Goal: Information Seeking & Learning: Find specific page/section

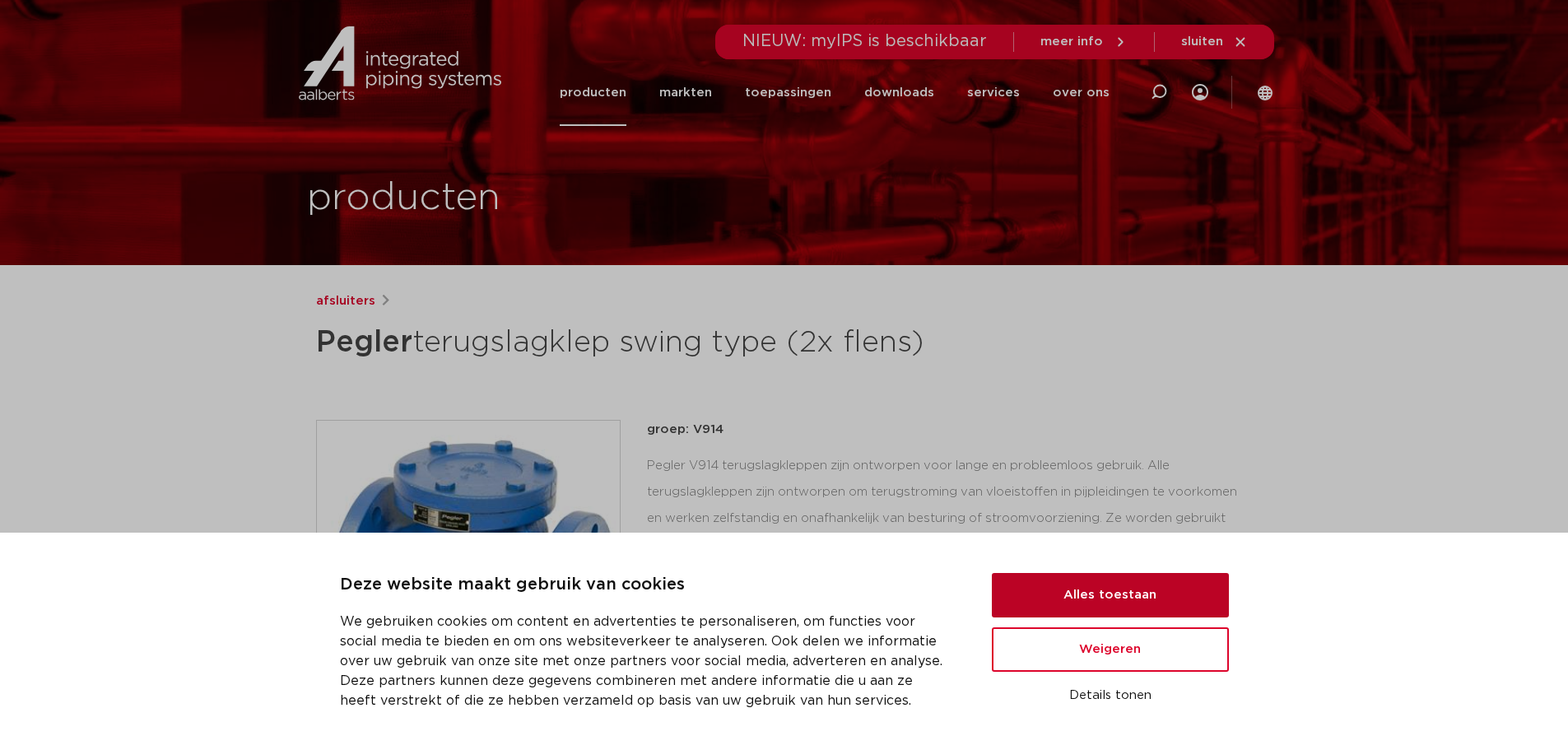
click at [1082, 590] on button "Alles toestaan" at bounding box center [1110, 594] width 237 height 44
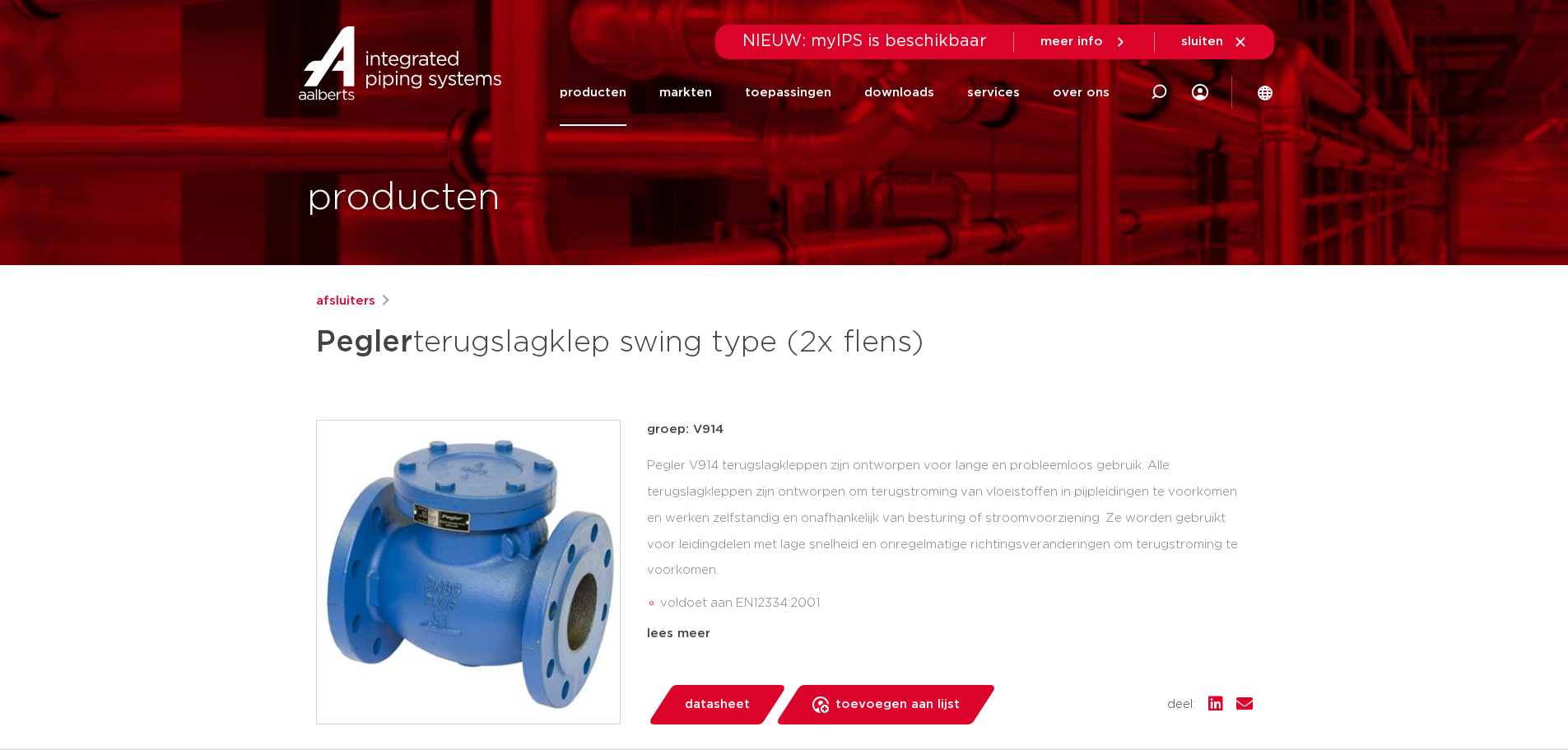
click at [617, 99] on link "producten" at bounding box center [592, 92] width 67 height 67
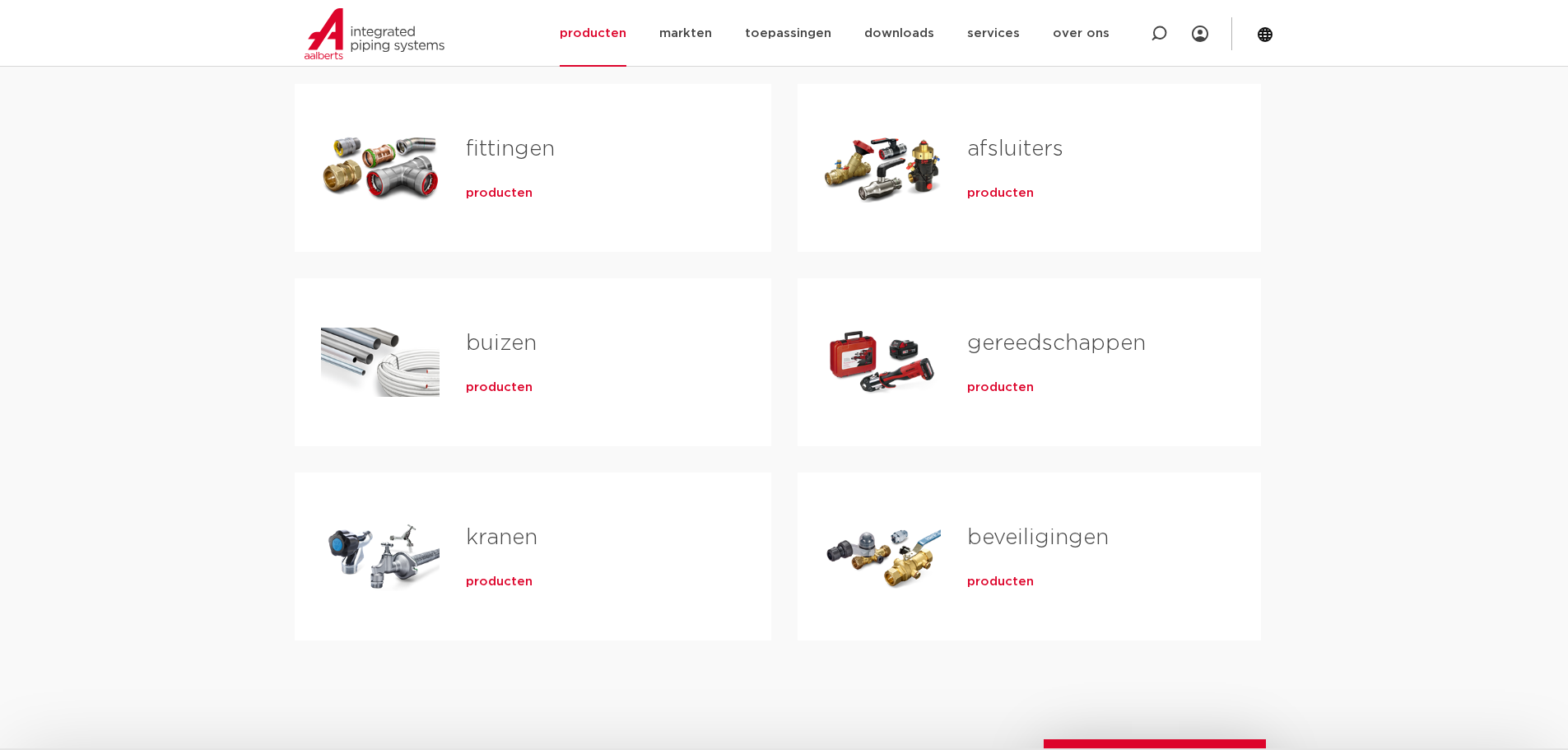
scroll to position [329, 0]
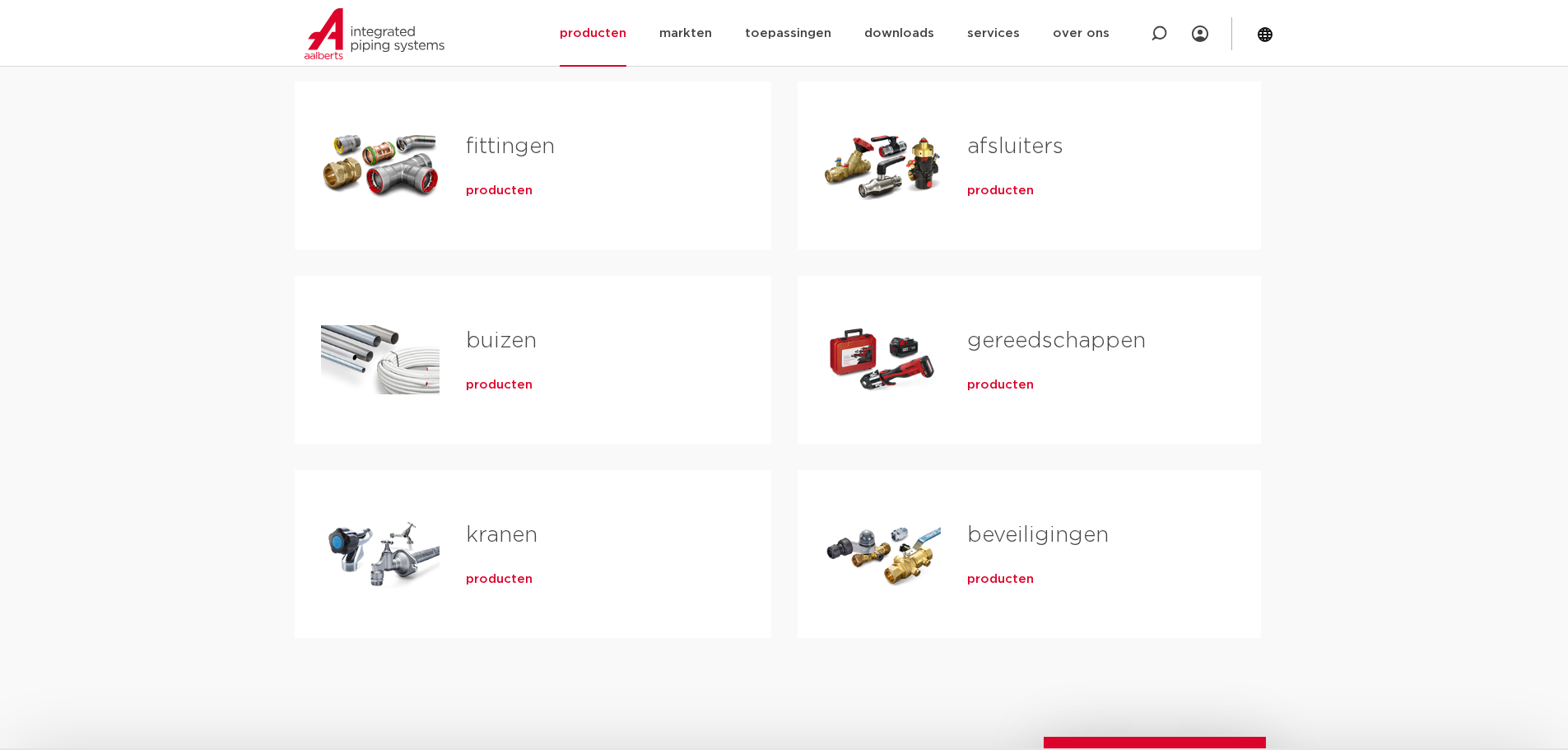
click at [987, 573] on span "producten" at bounding box center [1000, 580] width 67 height 17
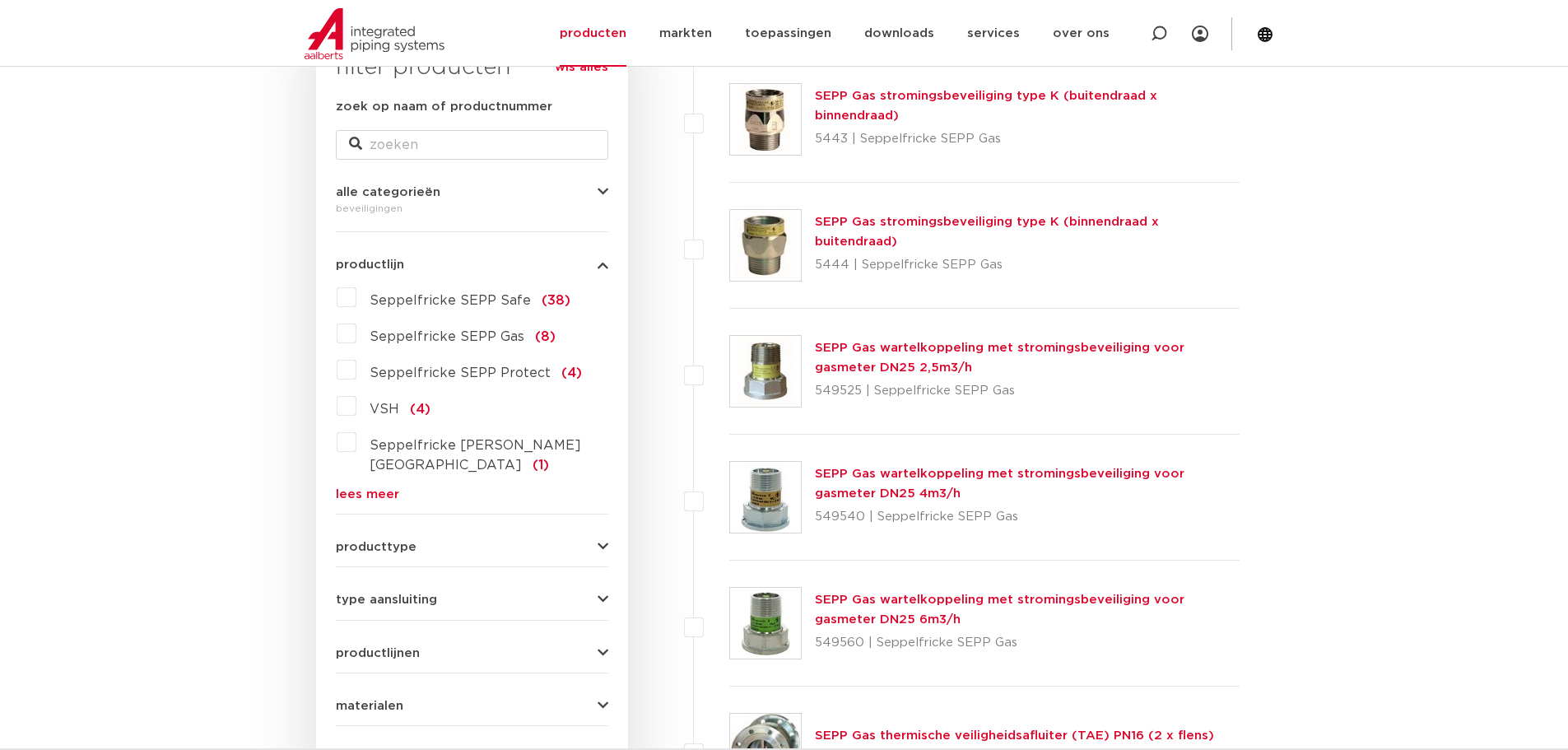
scroll to position [164, 0]
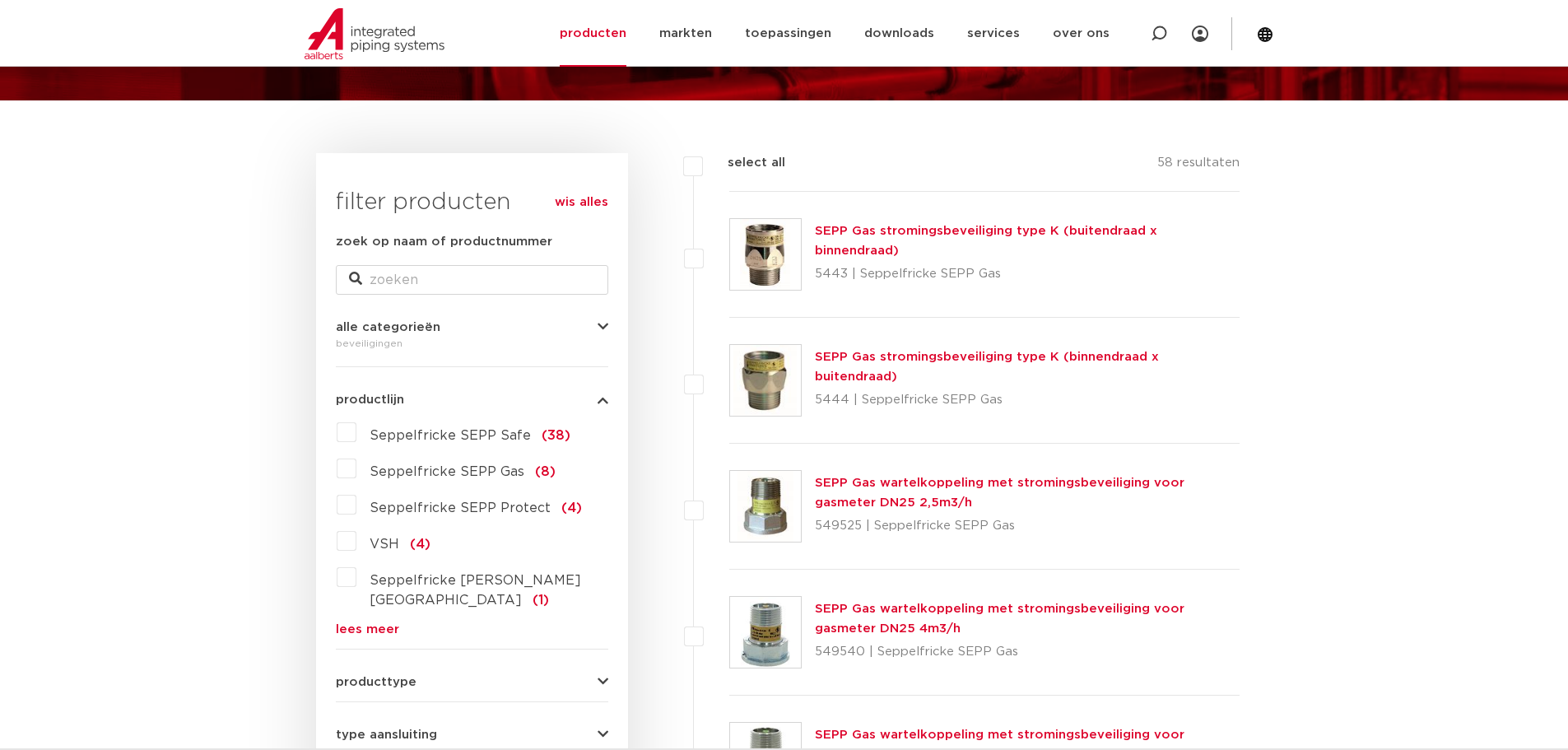
click at [578, 337] on div "beveiligingen" at bounding box center [472, 343] width 272 height 20
click at [604, 332] on icon "button" at bounding box center [602, 327] width 10 height 12
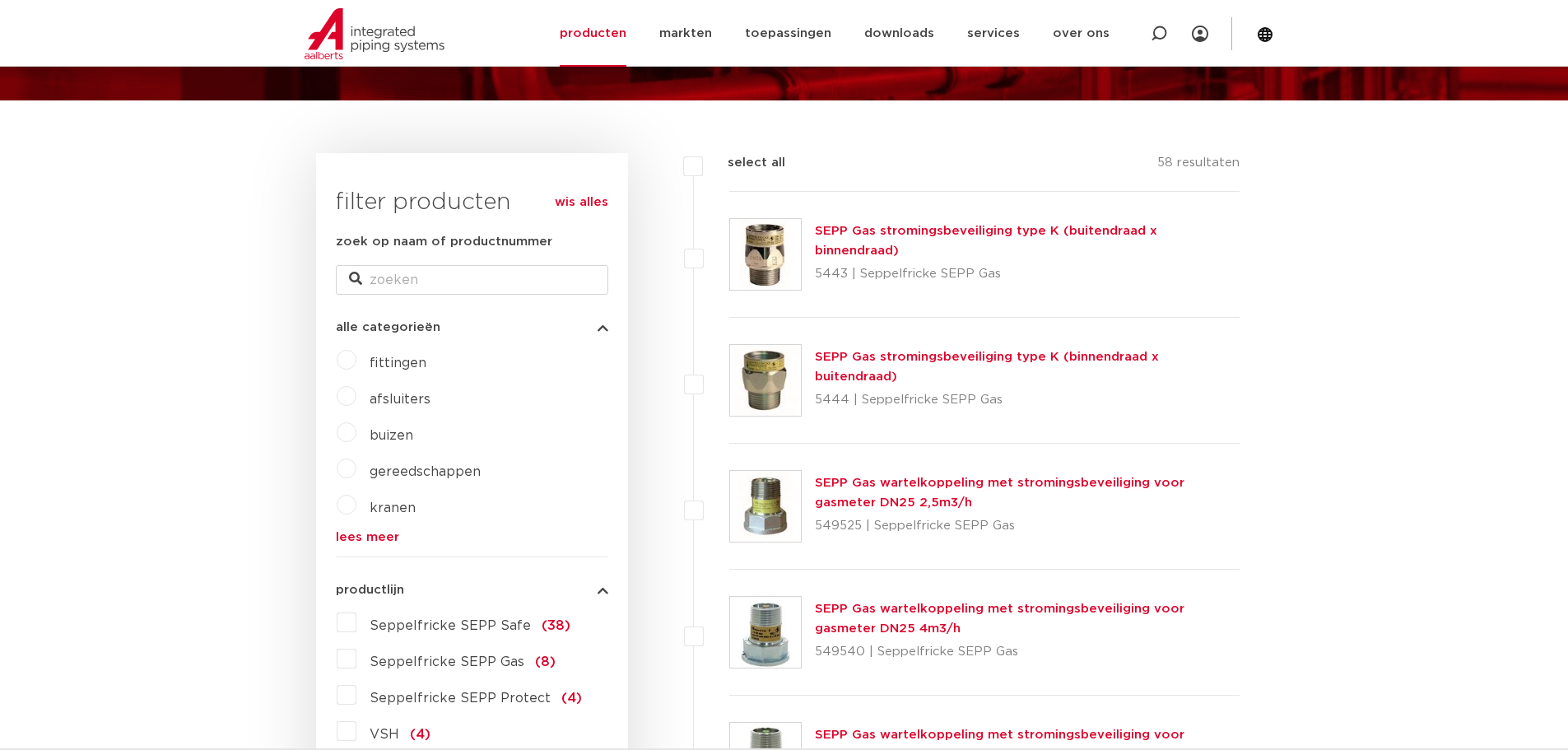
click at [372, 535] on link "lees meer" at bounding box center [472, 537] width 272 height 12
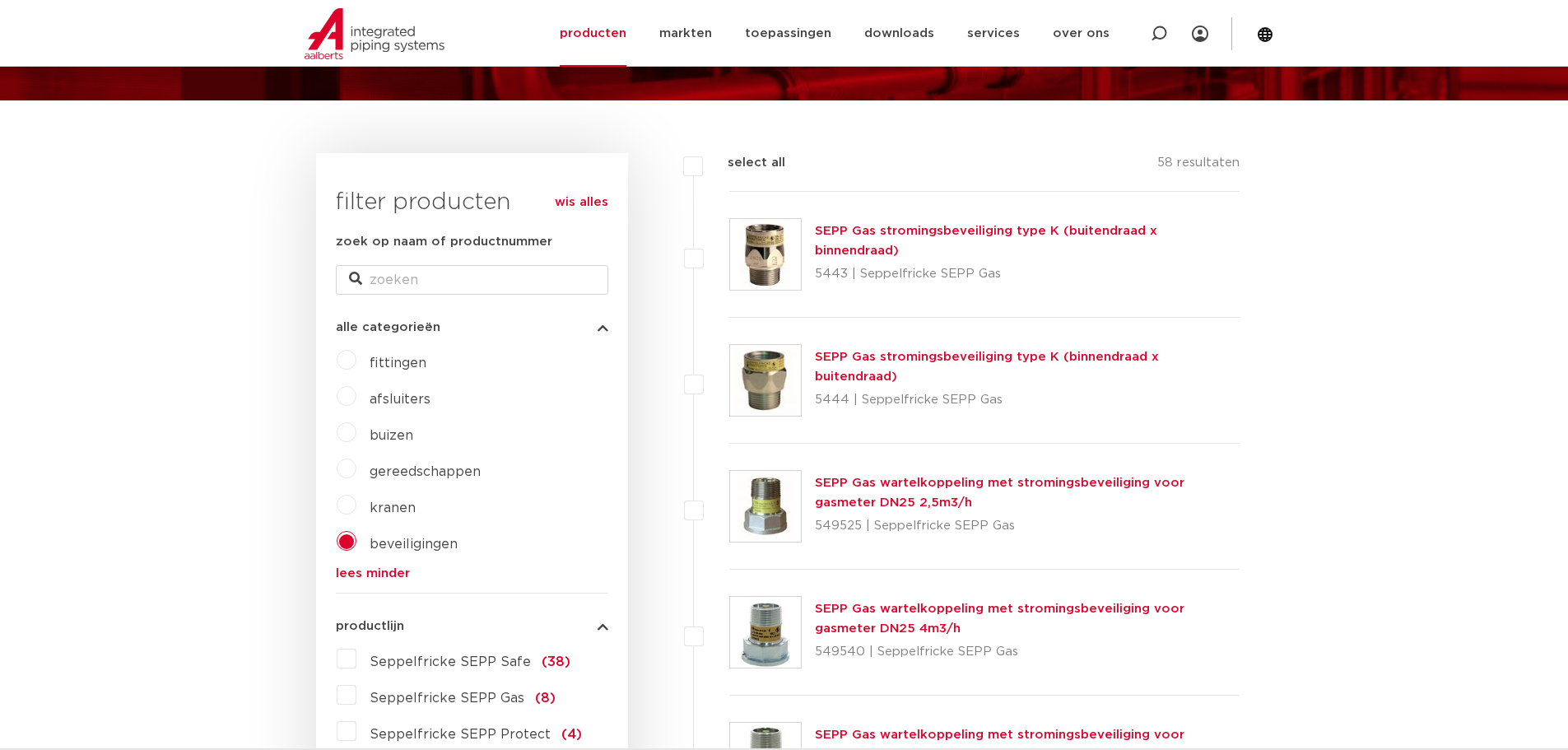
click at [371, 573] on link "lees minder" at bounding box center [472, 573] width 272 height 12
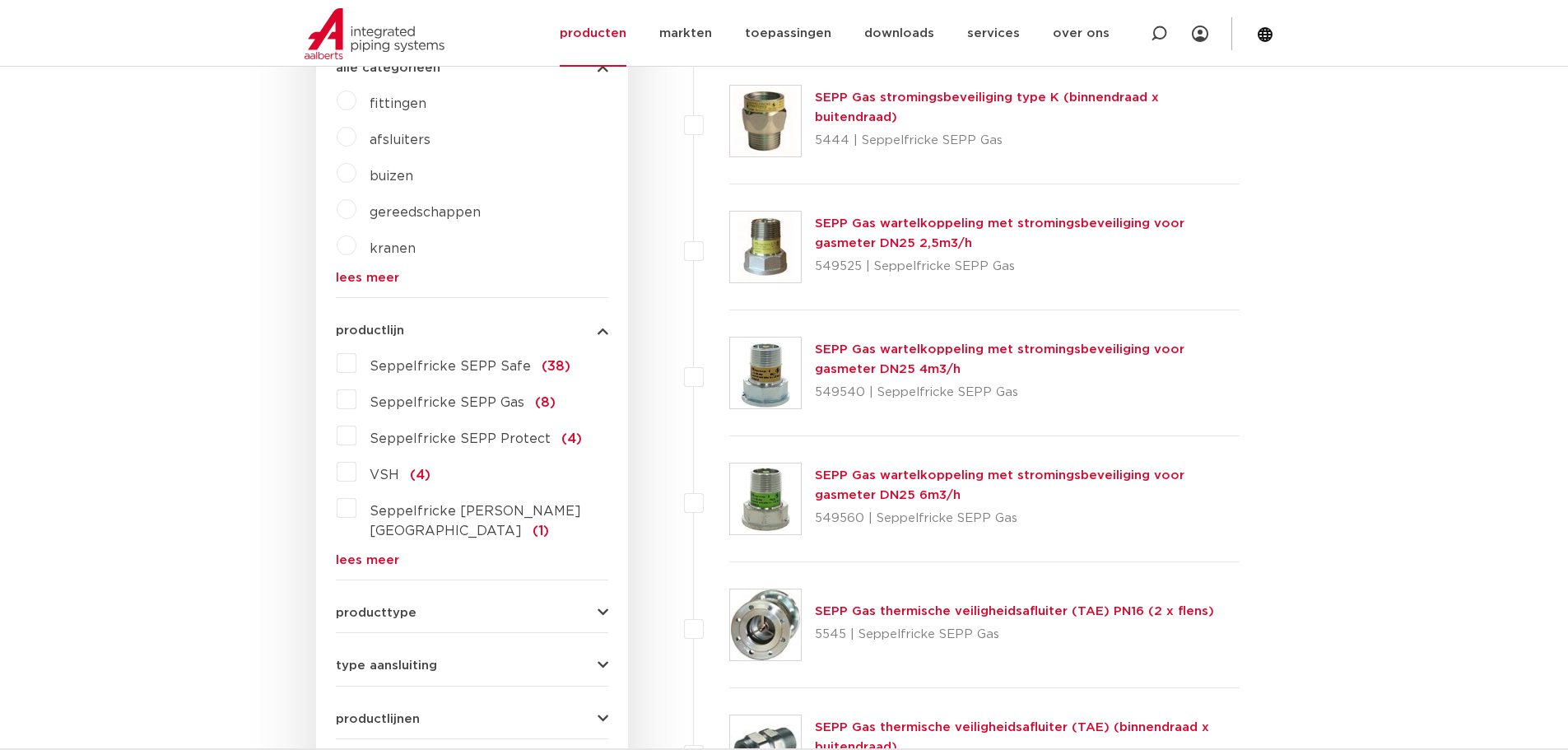
scroll to position [494, 0]
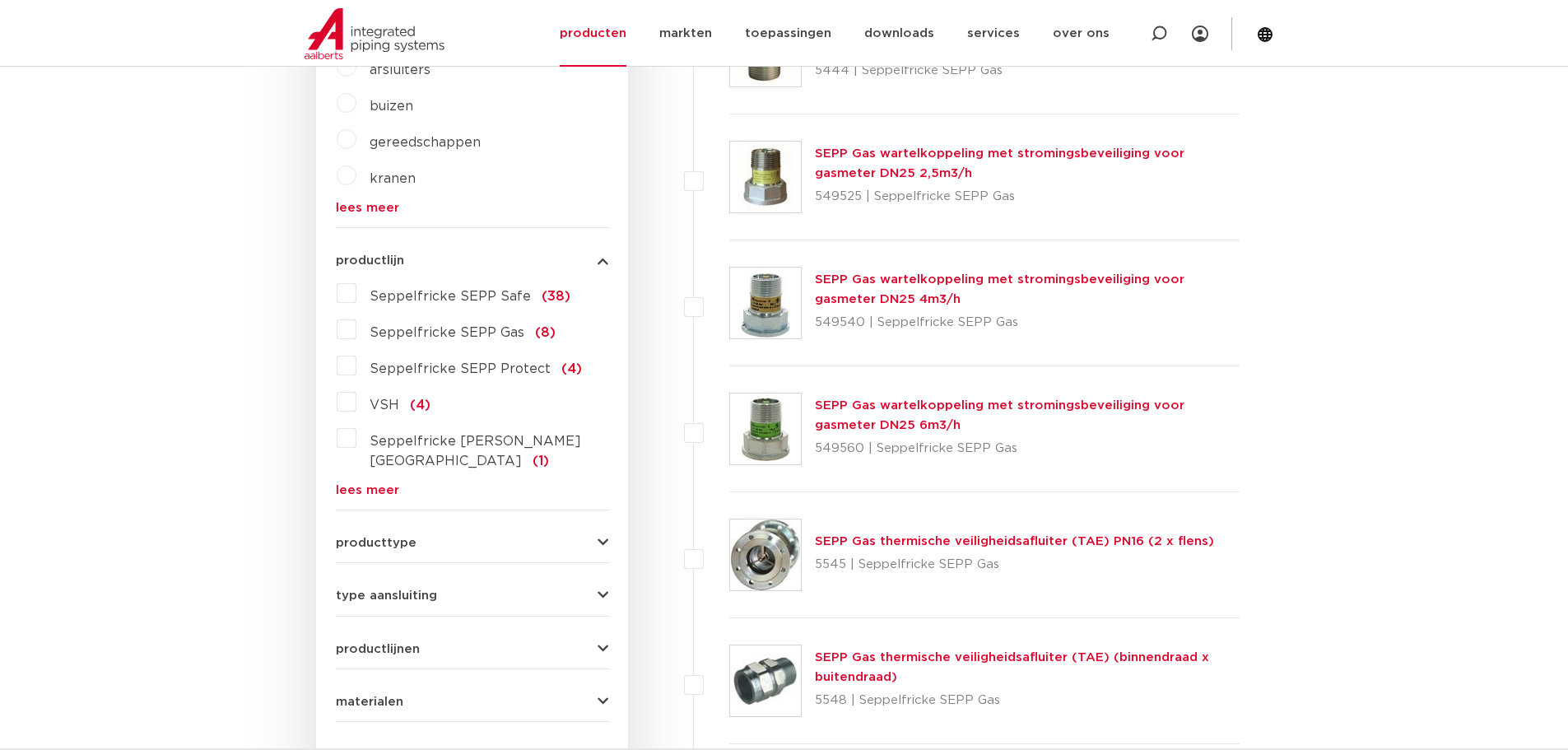
click at [380, 484] on link "lees meer" at bounding box center [472, 490] width 272 height 12
click at [385, 633] on div "producttype veiligheidsventielen (48) beluchters (29) accessoires (afsluiters) …" at bounding box center [472, 645] width 272 height 25
click at [385, 646] on span "producttype" at bounding box center [376, 651] width 81 height 12
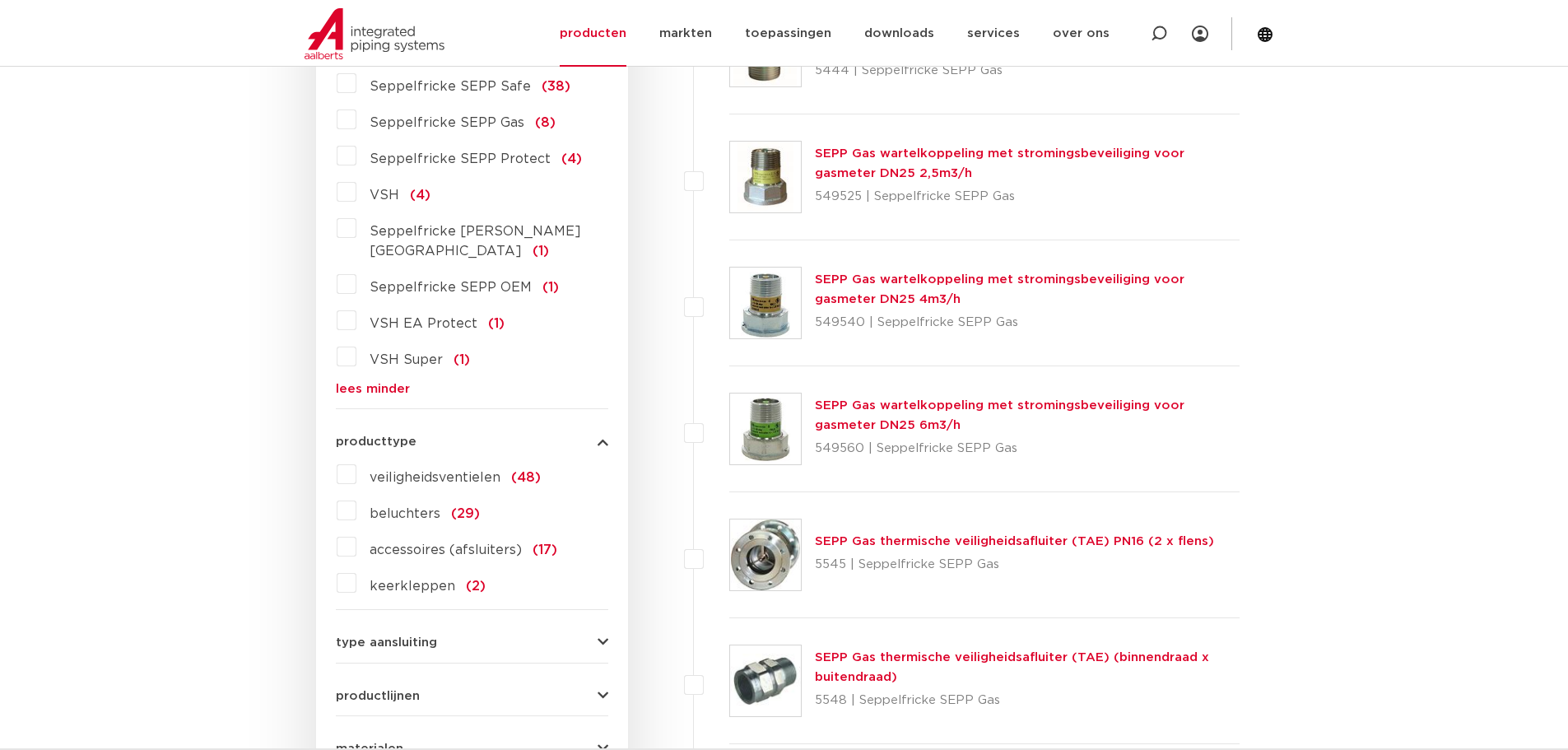
click at [399, 579] on span "keerkleppen" at bounding box center [412, 586] width 85 height 13
click at [0, 0] on input "keerkleppen (2)" at bounding box center [0, 0] width 0 height 0
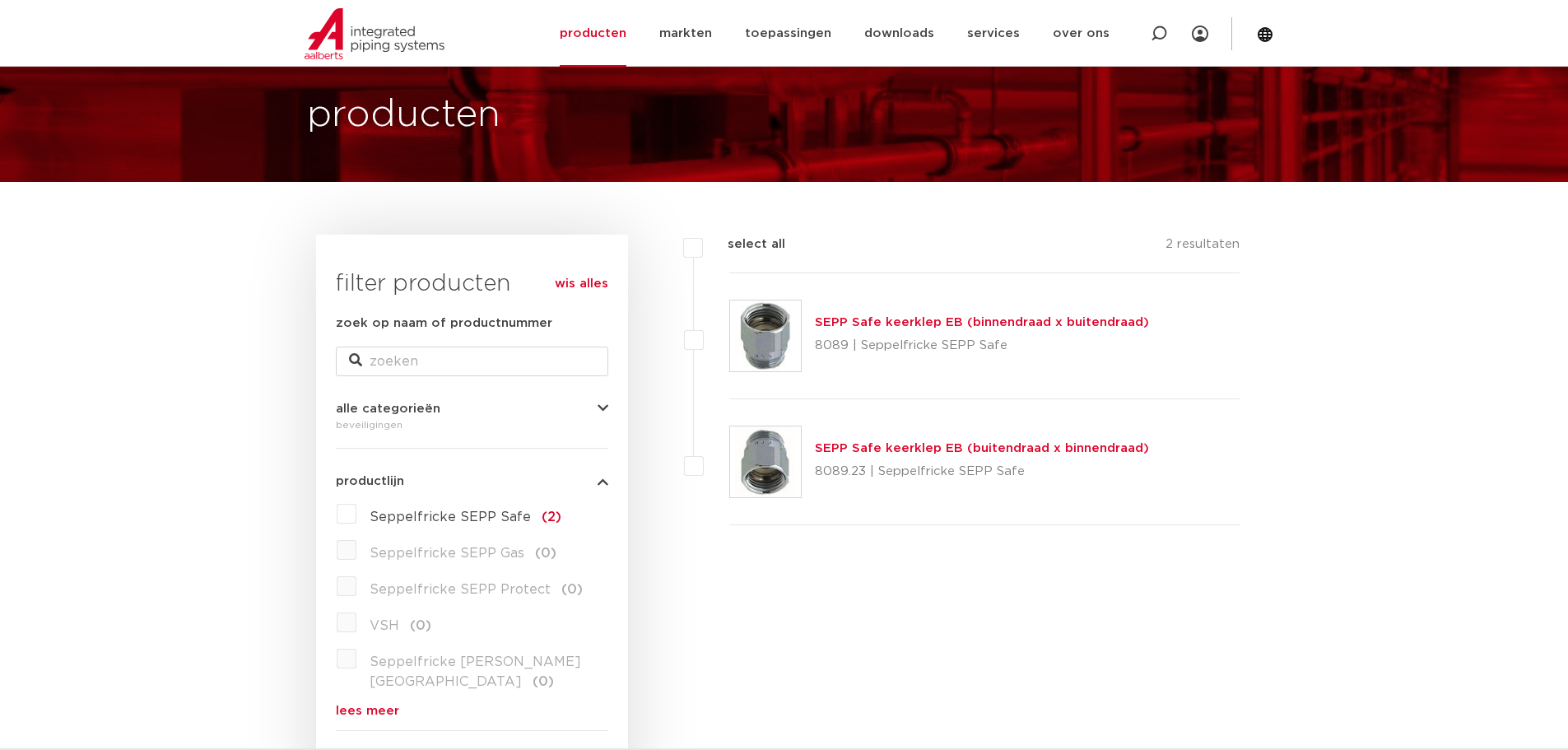
scroll to position [83, 0]
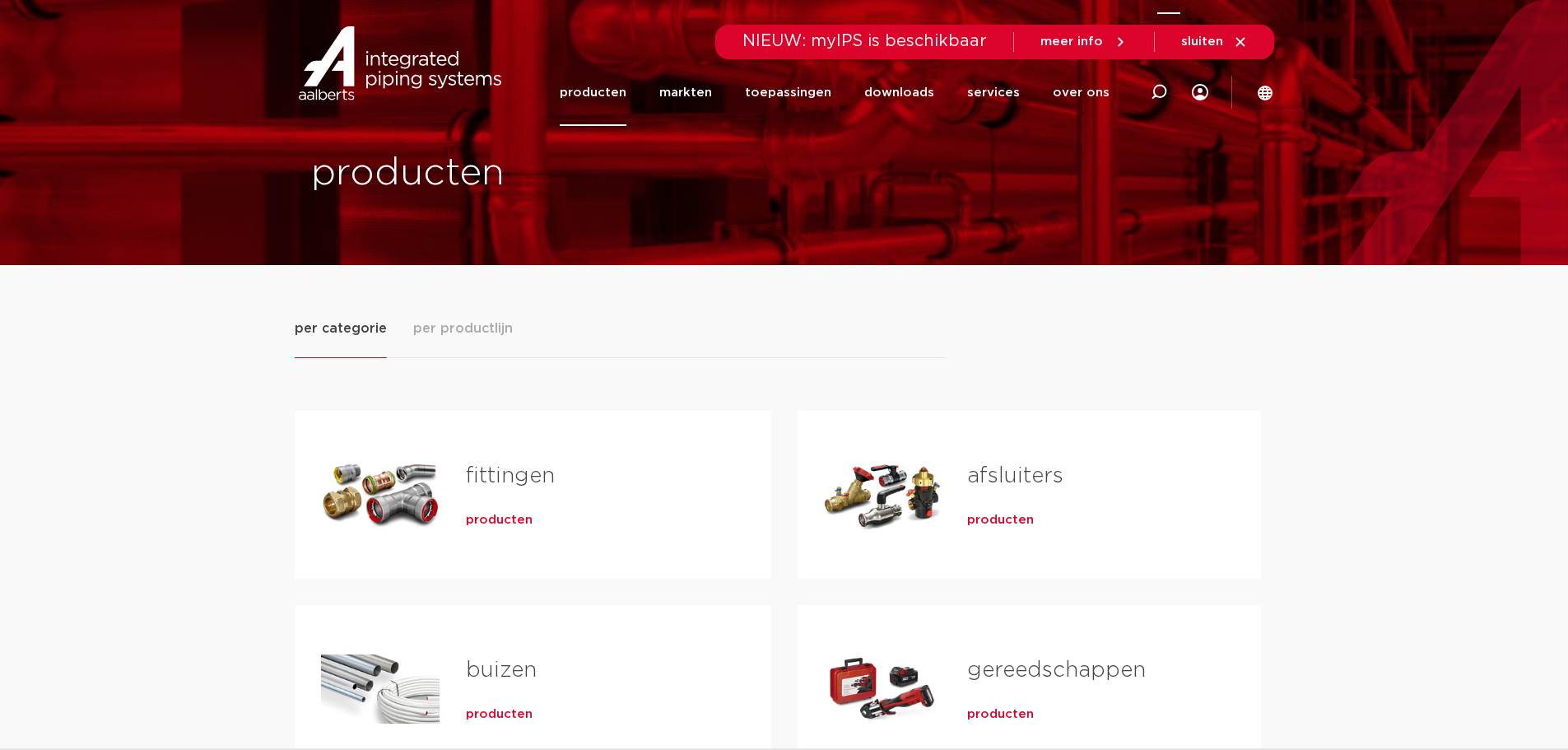
click at [1164, 87] on icon at bounding box center [1159, 92] width 17 height 17
type input "terugslagklep"
click button "Zoeken" at bounding box center [0, 0] width 0 height 0
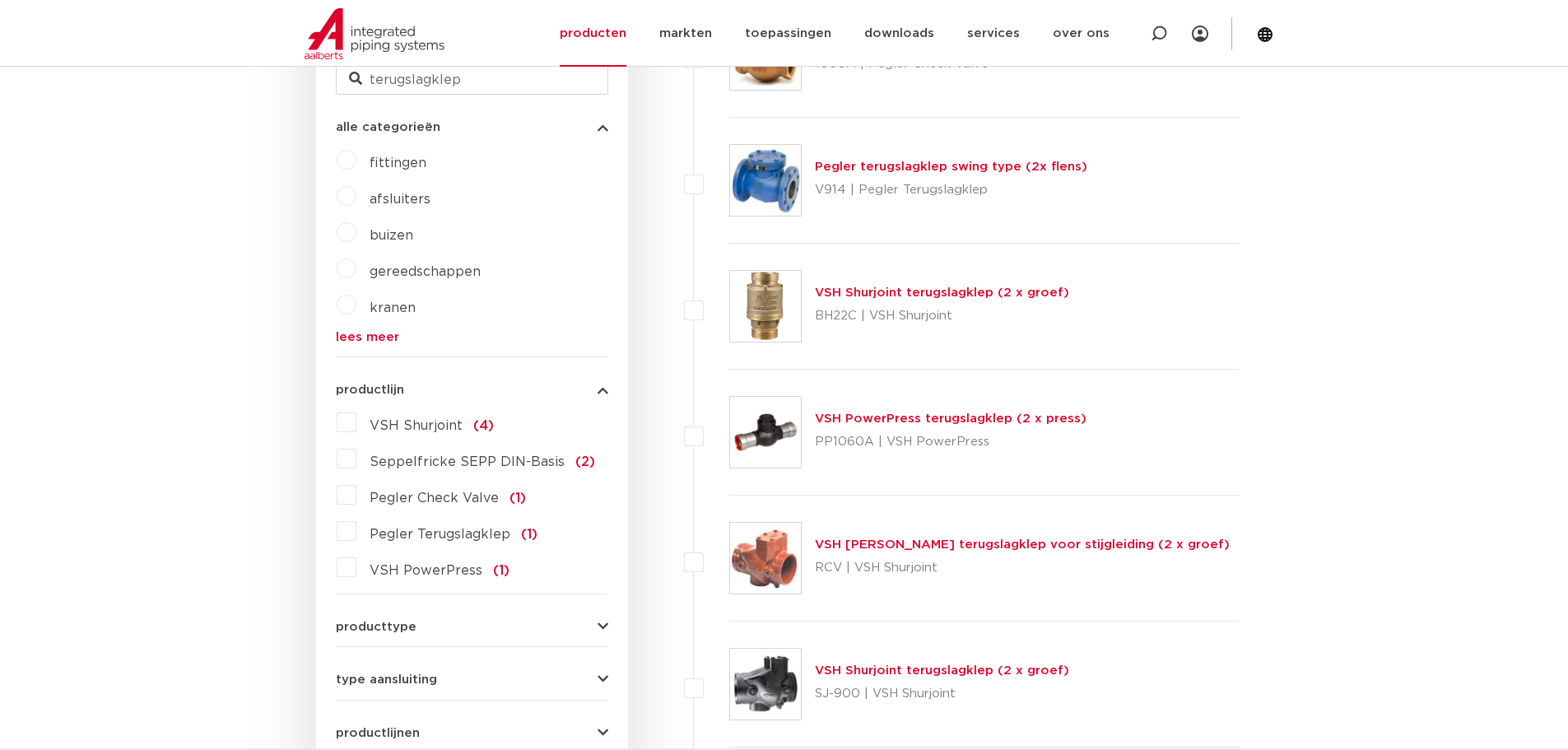
scroll to position [494, 0]
